Goal: Task Accomplishment & Management: Use online tool/utility

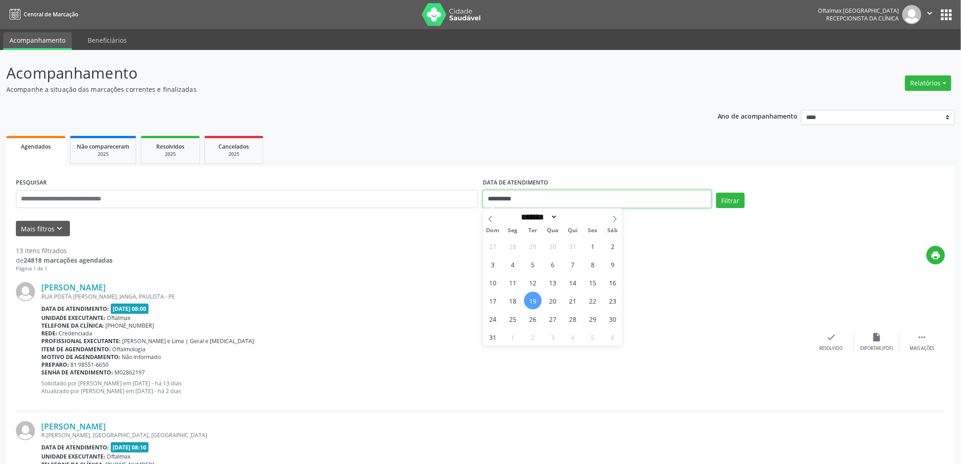
click at [535, 202] on input "**********" at bounding box center [597, 199] width 229 height 18
click at [552, 301] on span "20" at bounding box center [553, 301] width 18 height 18
type input "**********"
click at [553, 301] on span "20" at bounding box center [553, 301] width 18 height 18
click at [725, 199] on button "Filtrar" at bounding box center [731, 200] width 29 height 15
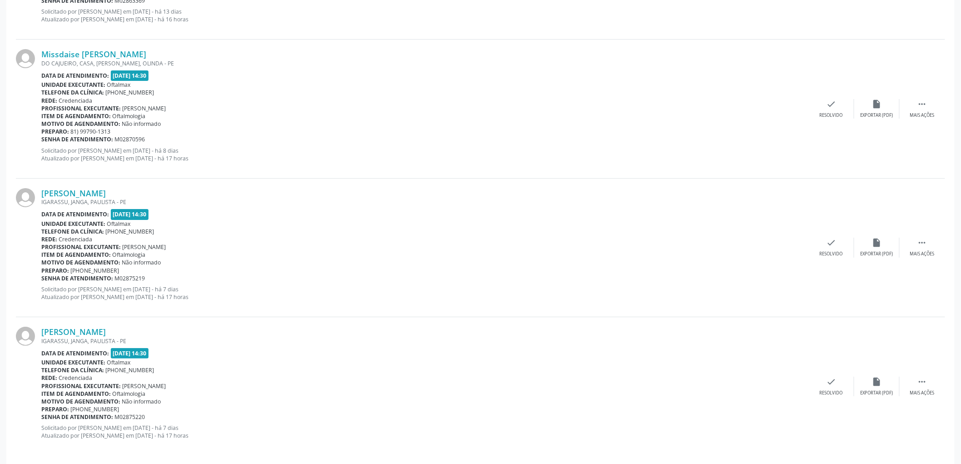
scroll to position [1350, 0]
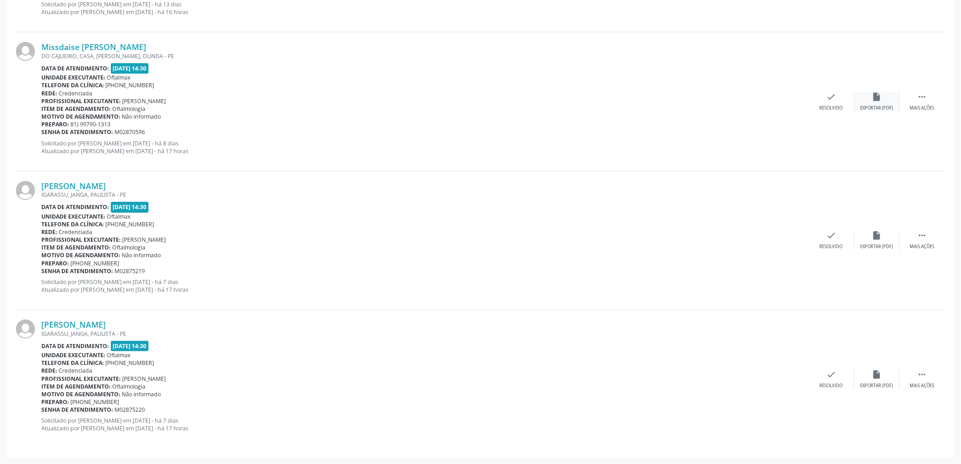
click at [883, 105] on div "Exportar (PDF)" at bounding box center [877, 108] width 33 height 6
click at [874, 238] on icon "insert_drive_file" at bounding box center [877, 235] width 10 height 10
click at [879, 379] on div "insert_drive_file Exportar (PDF)" at bounding box center [877, 379] width 45 height 20
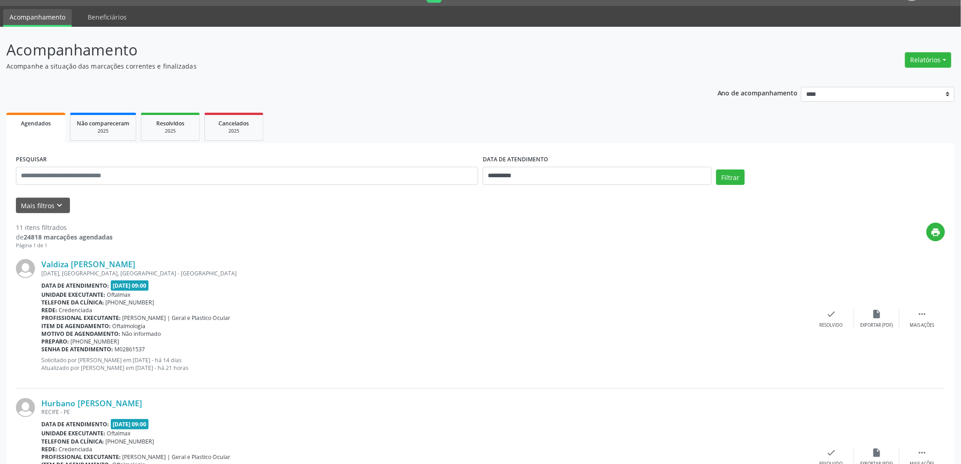
scroll to position [0, 0]
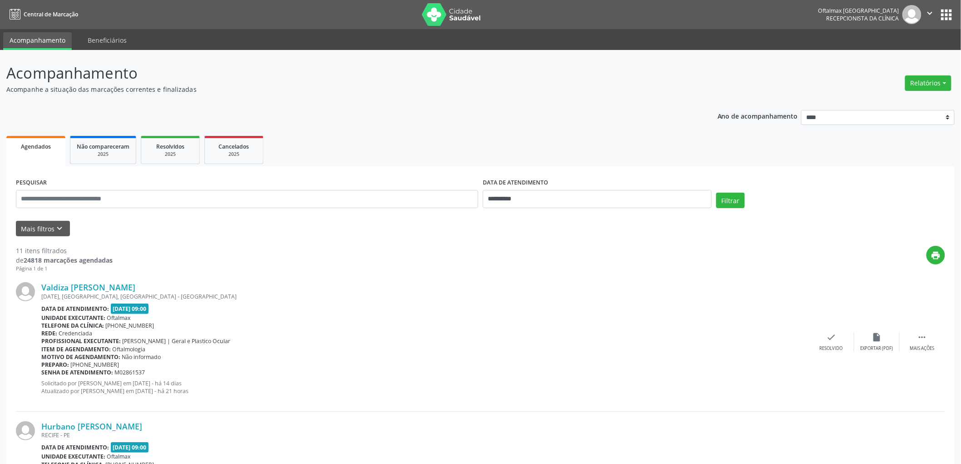
click at [930, 15] on icon "" at bounding box center [930, 13] width 10 height 10
click at [897, 57] on link "Sair" at bounding box center [907, 55] width 63 height 13
